Goal: Task Accomplishment & Management: Complete application form

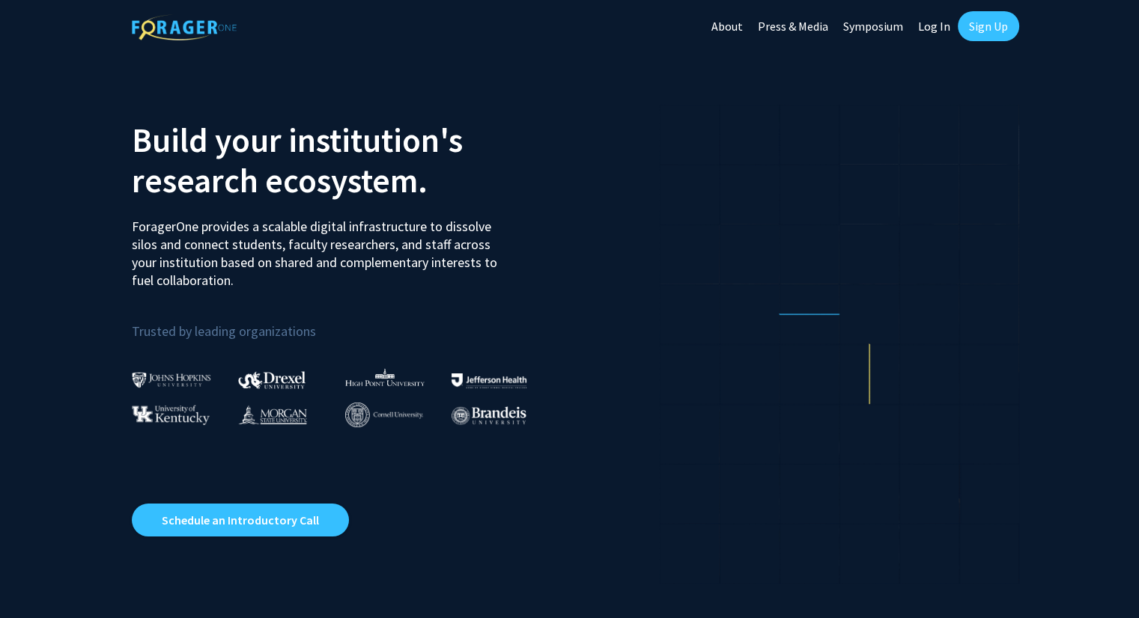
click at [974, 19] on link "Sign Up" at bounding box center [988, 26] width 61 height 30
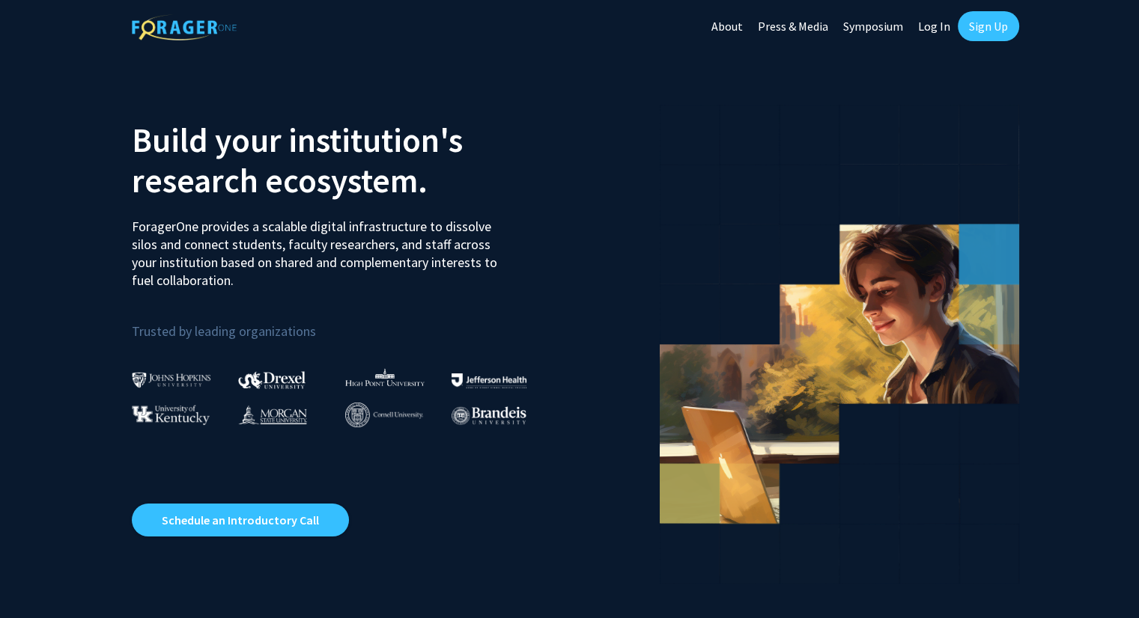
click at [970, 29] on link "Sign Up" at bounding box center [988, 26] width 61 height 30
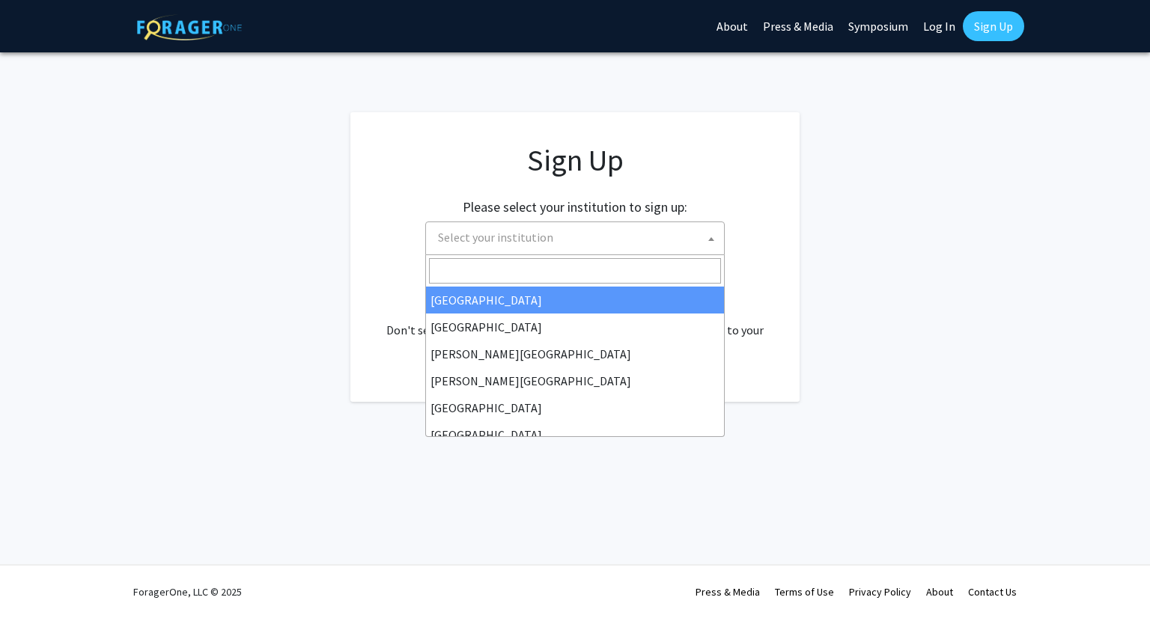
click at [602, 249] on span "Select your institution" at bounding box center [578, 237] width 292 height 31
select select "34"
